Goal: Check status

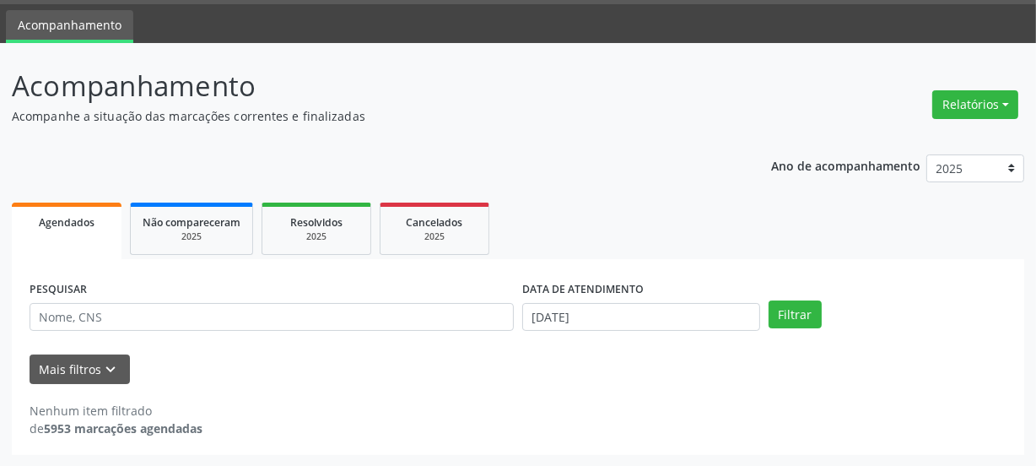
click at [64, 298] on div "PESQUISAR" at bounding box center [271, 310] width 493 height 66
type input "704605668083529"
click at [769, 300] on button "Filtrar" at bounding box center [795, 314] width 53 height 29
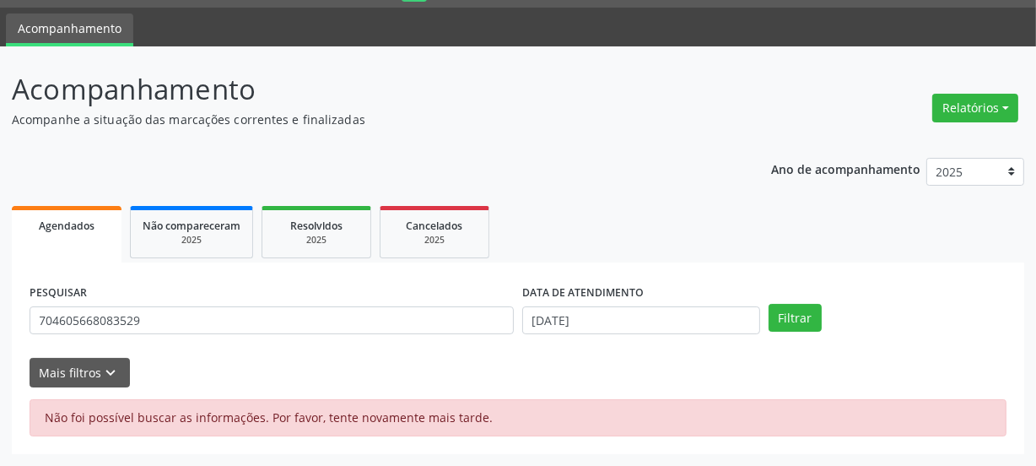
scroll to position [46, 0]
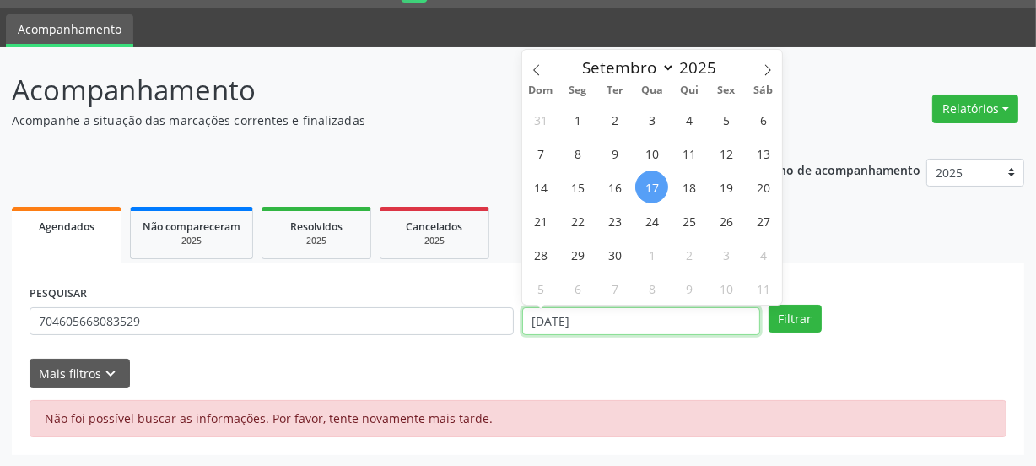
drag, startPoint x: 615, startPoint y: 321, endPoint x: 478, endPoint y: 321, distance: 137.5
click at [479, 317] on div "PESQUISAR 704605668083529 DATA DE ATENDIMENTO [DATE] Filtrar" at bounding box center [518, 314] width 986 height 66
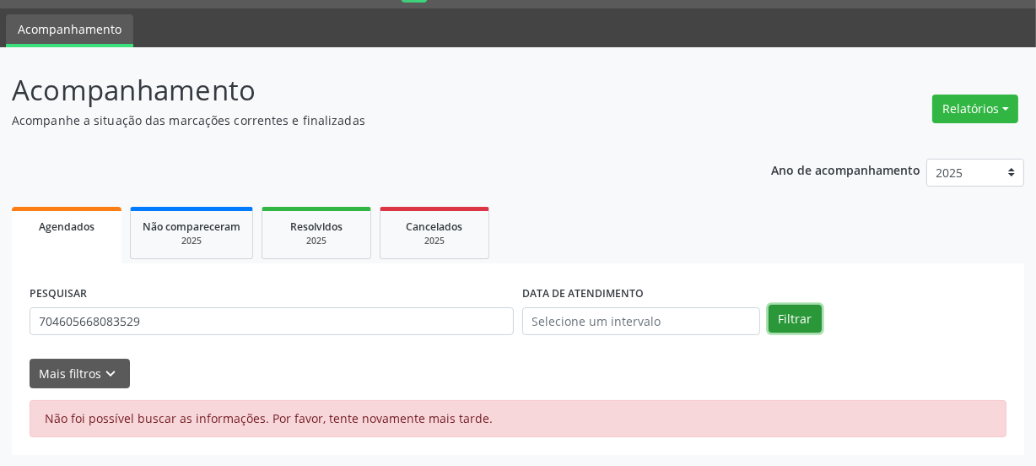
click at [792, 325] on button "Filtrar" at bounding box center [795, 319] width 53 height 29
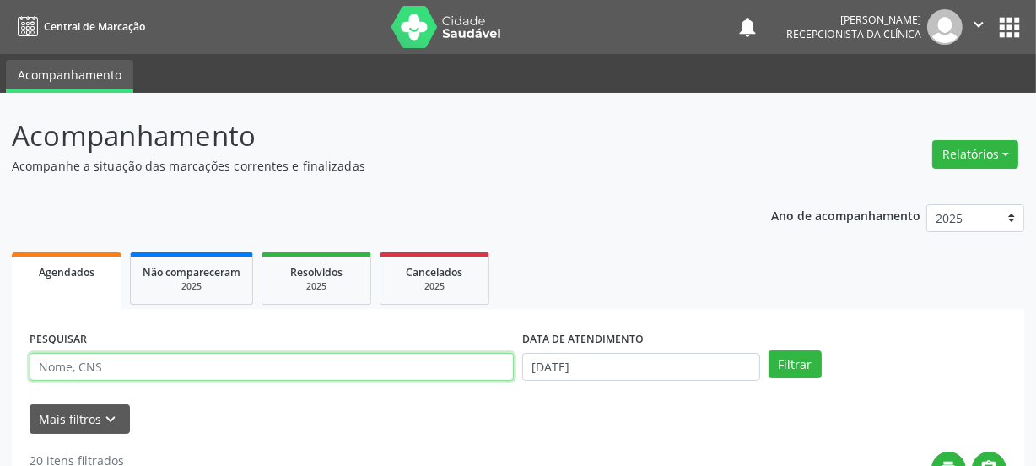
click at [120, 366] on input "text" at bounding box center [272, 367] width 484 height 29
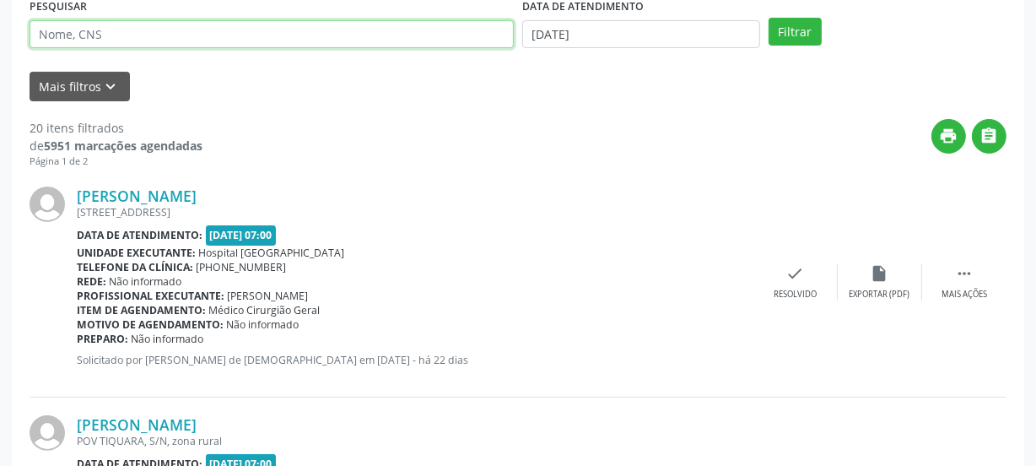
scroll to position [306, 0]
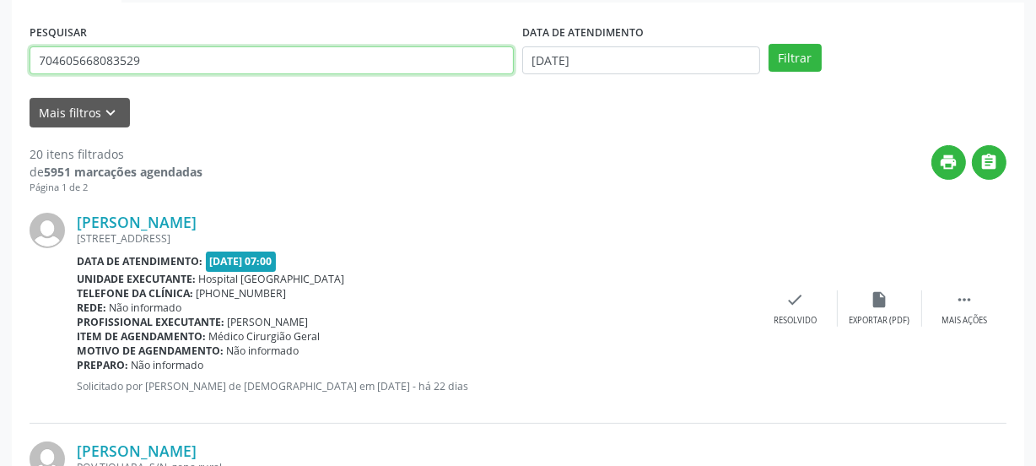
type input "704605668083529"
click at [769, 44] on button "Filtrar" at bounding box center [795, 58] width 53 height 29
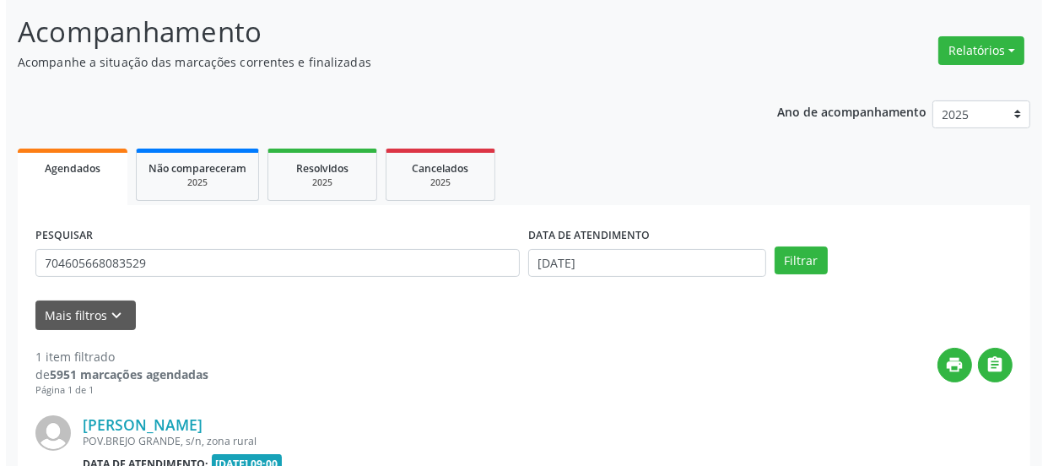
scroll to position [292, 0]
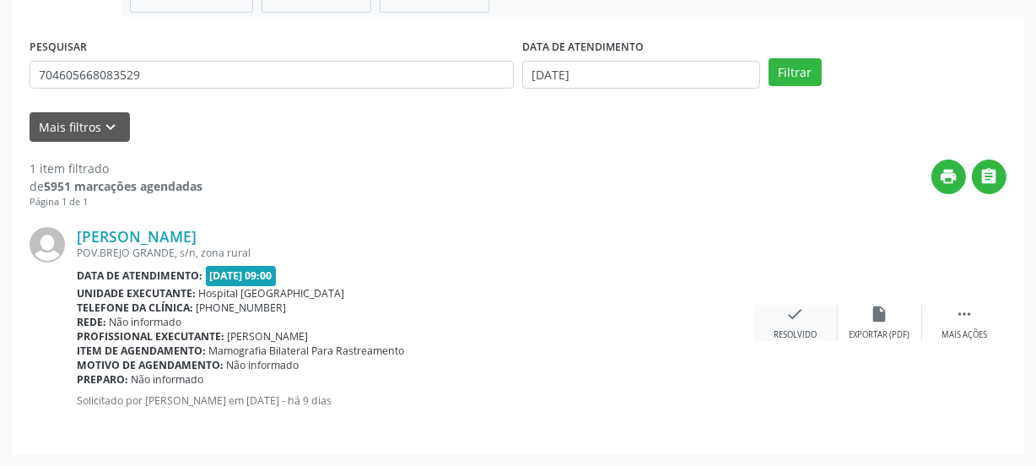
click at [801, 309] on icon "check" at bounding box center [795, 314] width 19 height 19
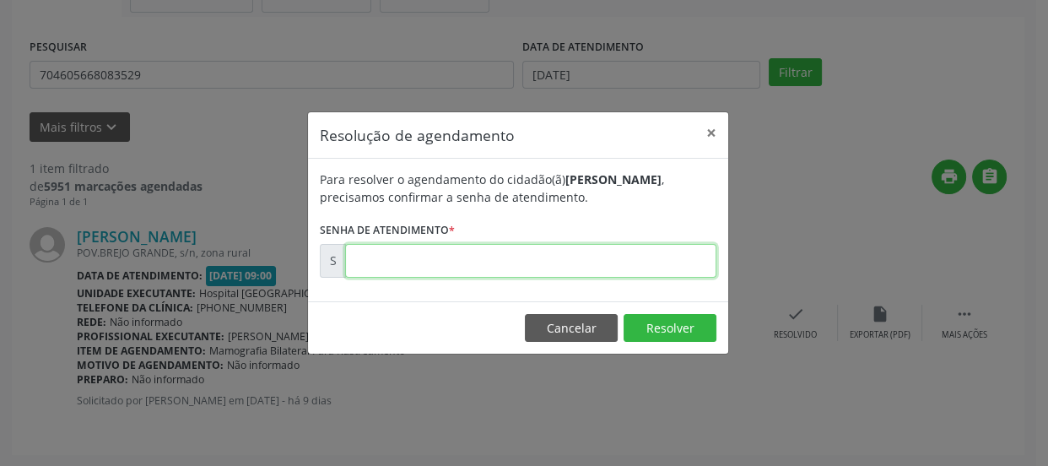
click at [532, 264] on input "text" at bounding box center [530, 261] width 371 height 34
type input "00175961"
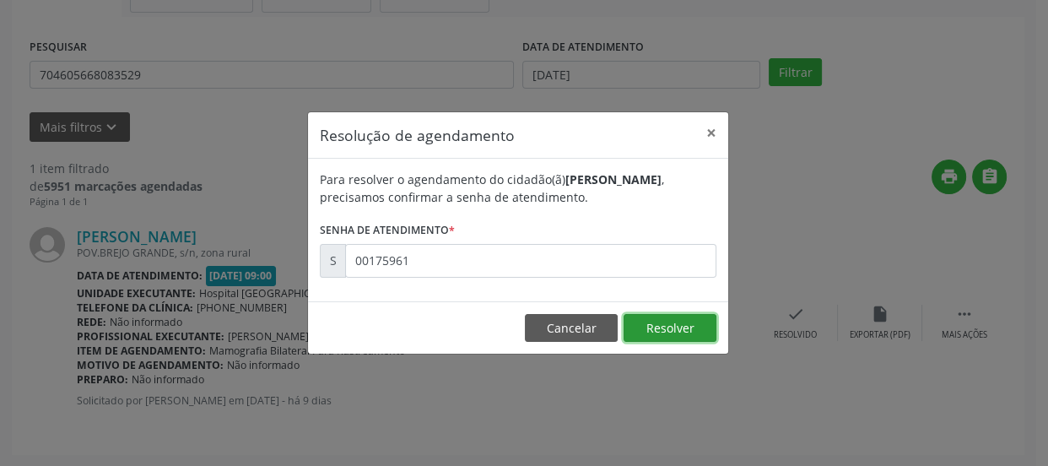
click at [667, 325] on button "Resolver" at bounding box center [670, 328] width 93 height 29
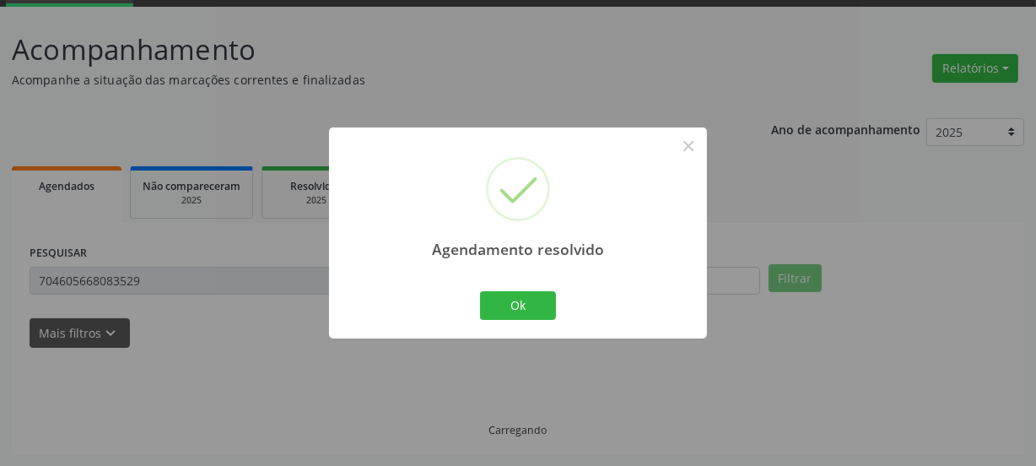
scroll to position [50, 0]
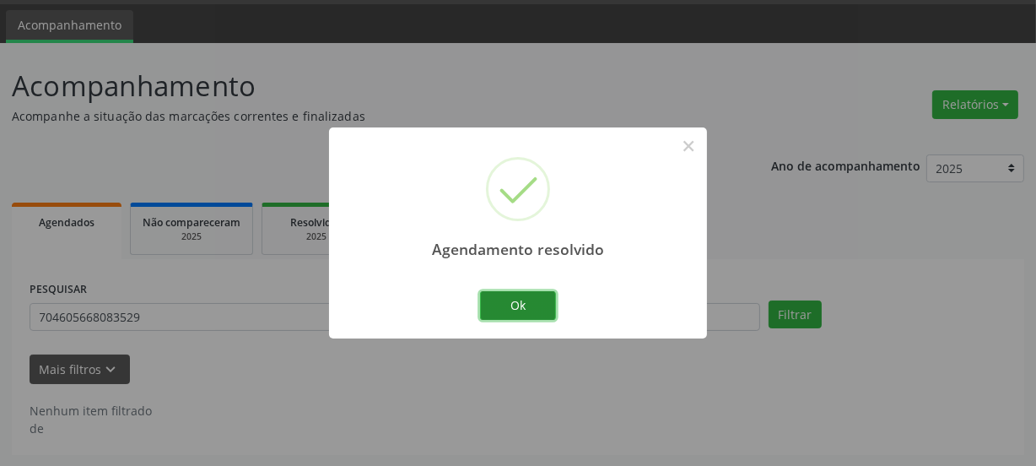
click at [523, 304] on button "Ok" at bounding box center [518, 305] width 76 height 29
